Goal: Find contact information: Find contact information

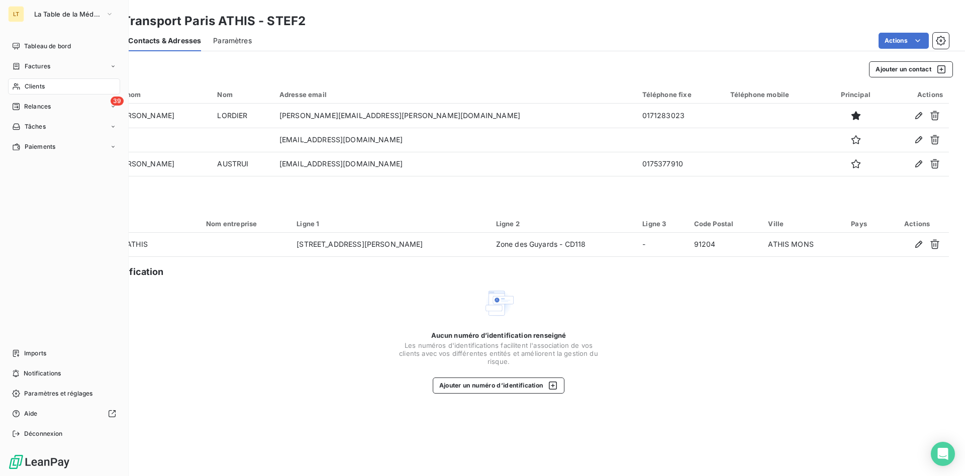
click at [47, 86] on div "Clients" at bounding box center [64, 86] width 112 height 16
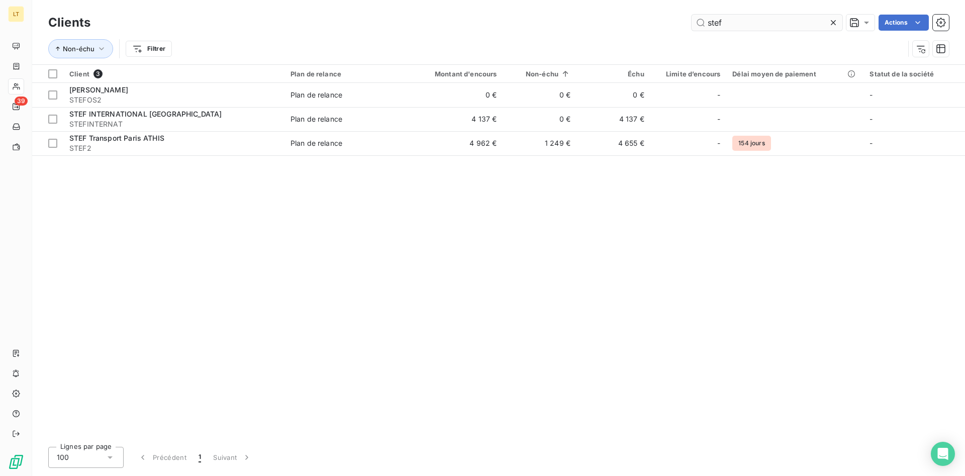
drag, startPoint x: 733, startPoint y: 15, endPoint x: 673, endPoint y: 13, distance: 59.3
click at [692, 15] on input "stef" at bounding box center [767, 23] width 151 height 16
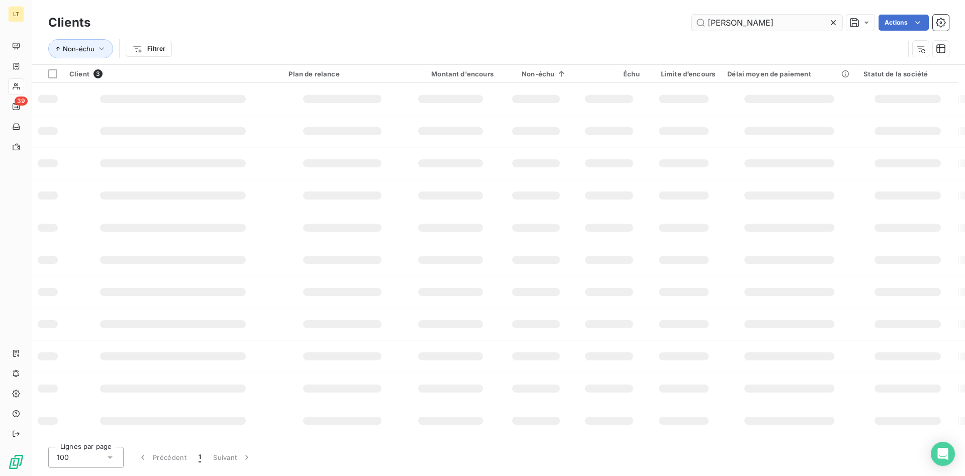
type input "[PERSON_NAME]"
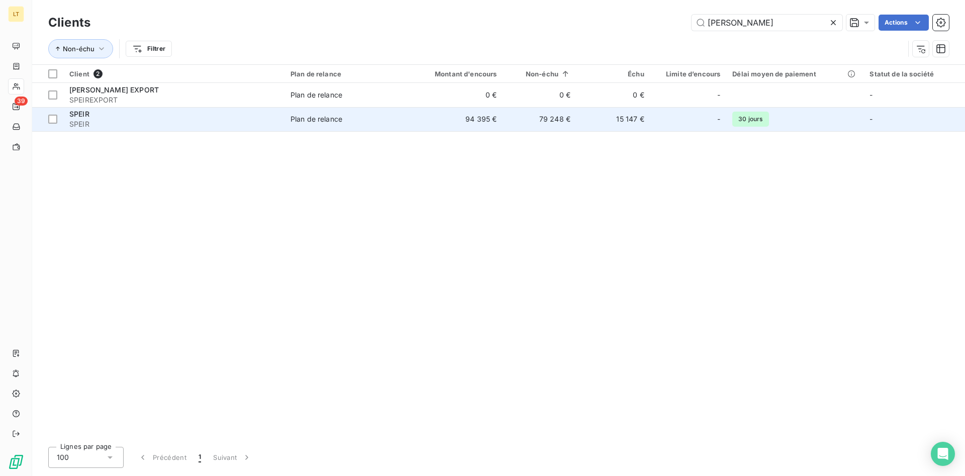
click at [337, 115] on div "Plan de relance" at bounding box center [316, 119] width 52 height 10
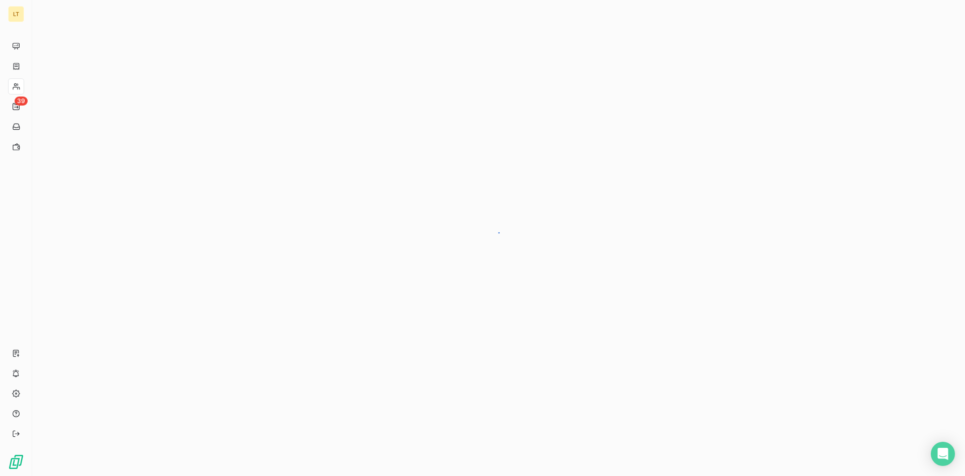
click at [337, 115] on div at bounding box center [498, 238] width 933 height 476
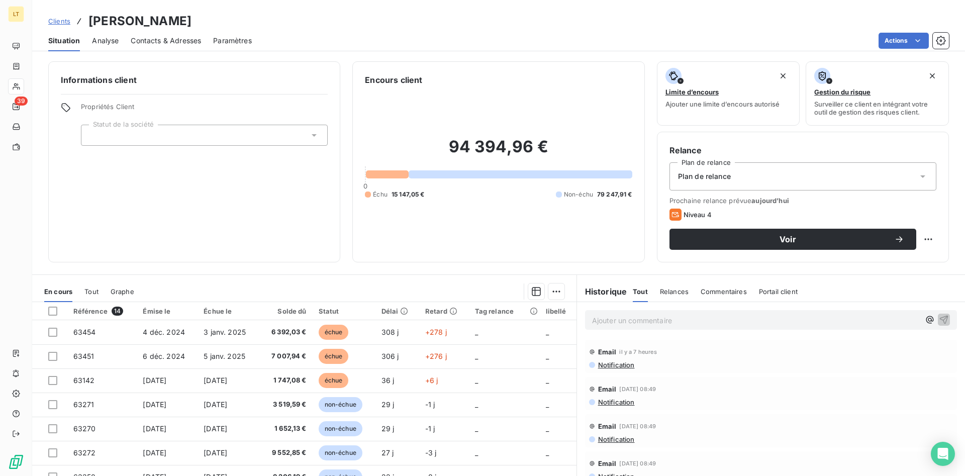
click at [181, 44] on span "Contacts & Adresses" at bounding box center [166, 41] width 70 height 10
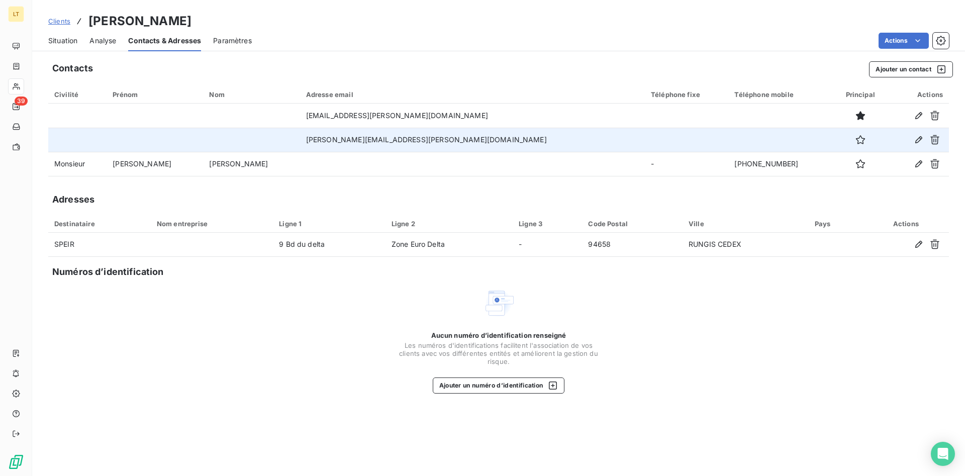
click at [406, 138] on td "[PERSON_NAME][EMAIL_ADDRESS][PERSON_NAME][DOMAIN_NAME]" at bounding box center [472, 140] width 345 height 24
drag, startPoint x: 401, startPoint y: 142, endPoint x: 214, endPoint y: 143, distance: 186.5
click at [214, 143] on tr "[PERSON_NAME][EMAIL_ADDRESS][PERSON_NAME][DOMAIN_NAME]" at bounding box center [498, 140] width 901 height 24
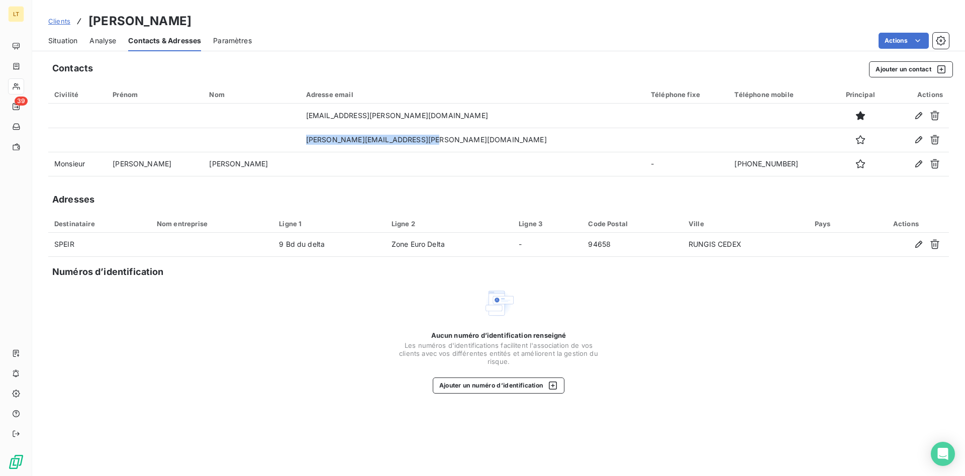
copy tr "[PERSON_NAME][EMAIL_ADDRESS][PERSON_NAME][DOMAIN_NAME]"
